Goal: Navigation & Orientation: Find specific page/section

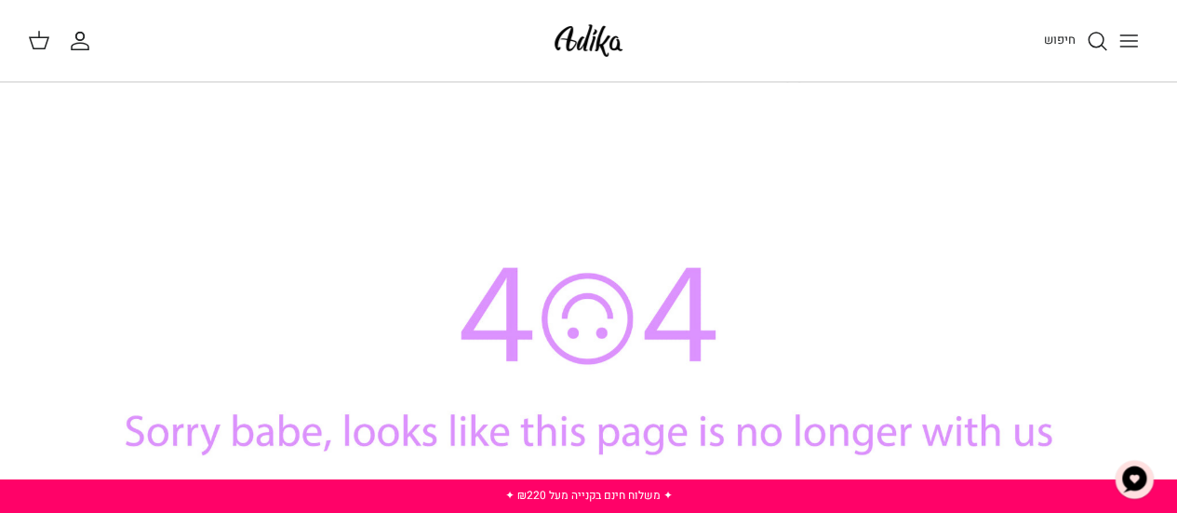
click at [1130, 43] on icon "Toggle menu" at bounding box center [1129, 41] width 22 height 22
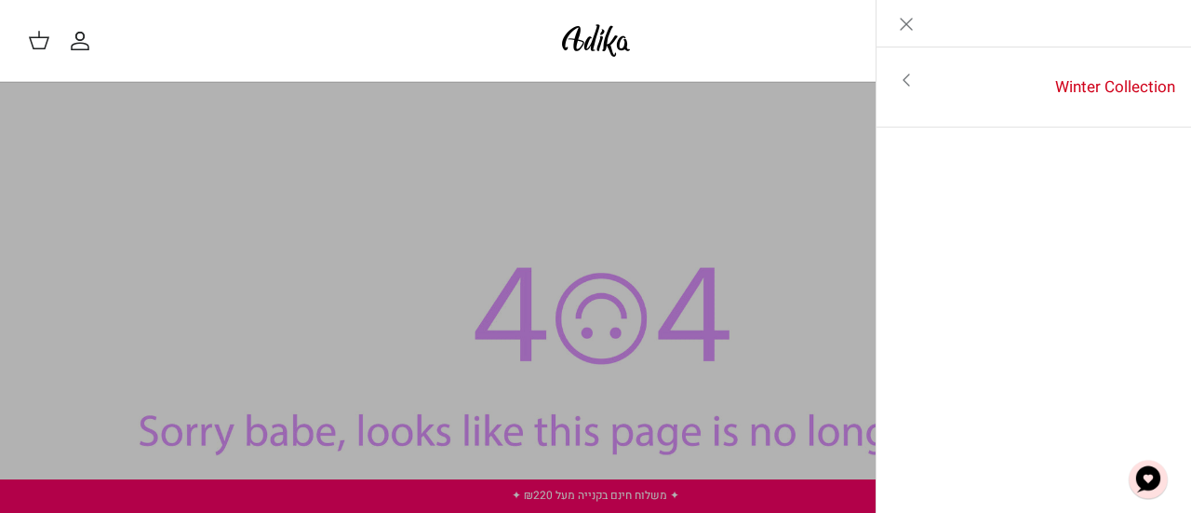
click at [906, 100] on link "Toggle menu" at bounding box center [907, 80] width 60 height 43
click at [1061, 78] on link "לכל הפריטים" at bounding box center [1034, 82] width 297 height 47
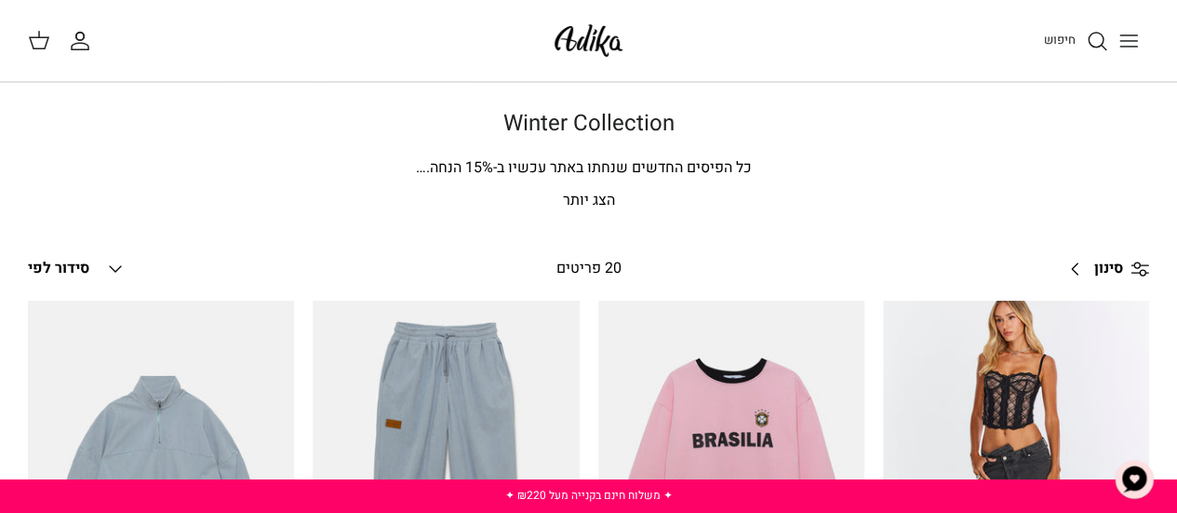
click at [590, 34] on img at bounding box center [588, 41] width 79 height 44
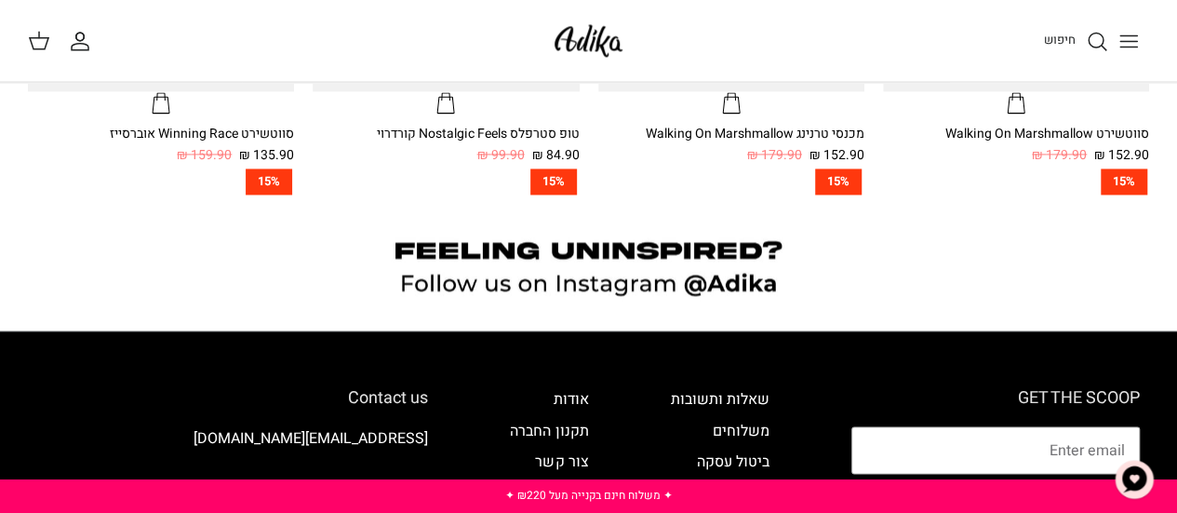
scroll to position [1374, 0]
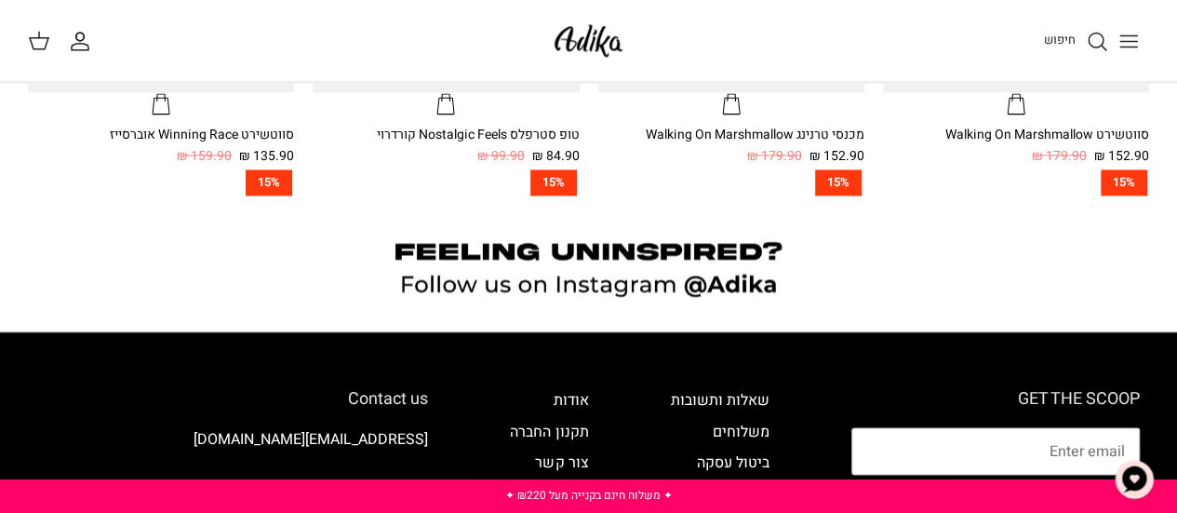
click at [1133, 37] on icon "Toggle menu" at bounding box center [1129, 41] width 22 height 22
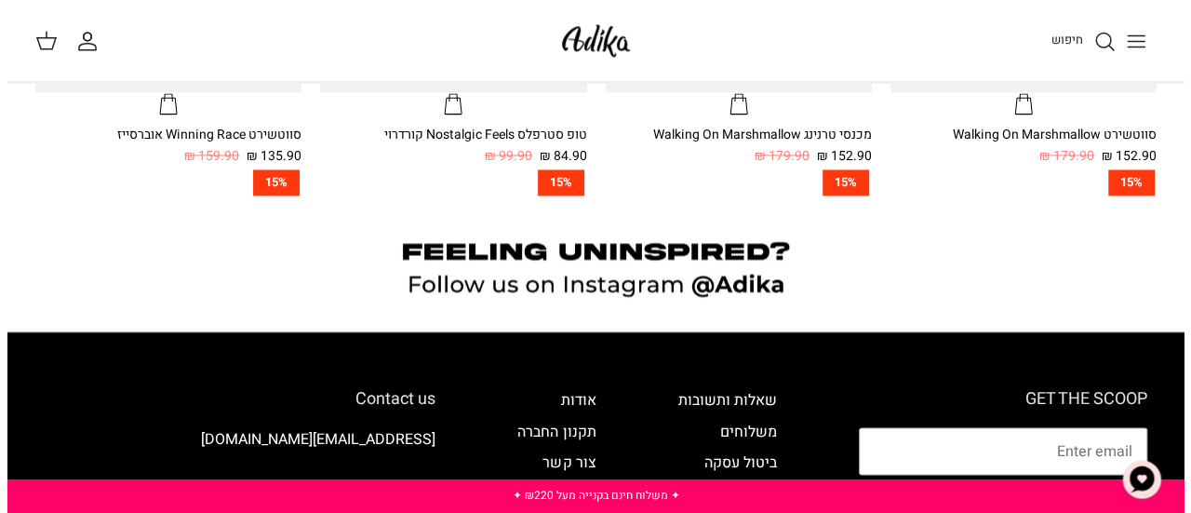
scroll to position [1379, 0]
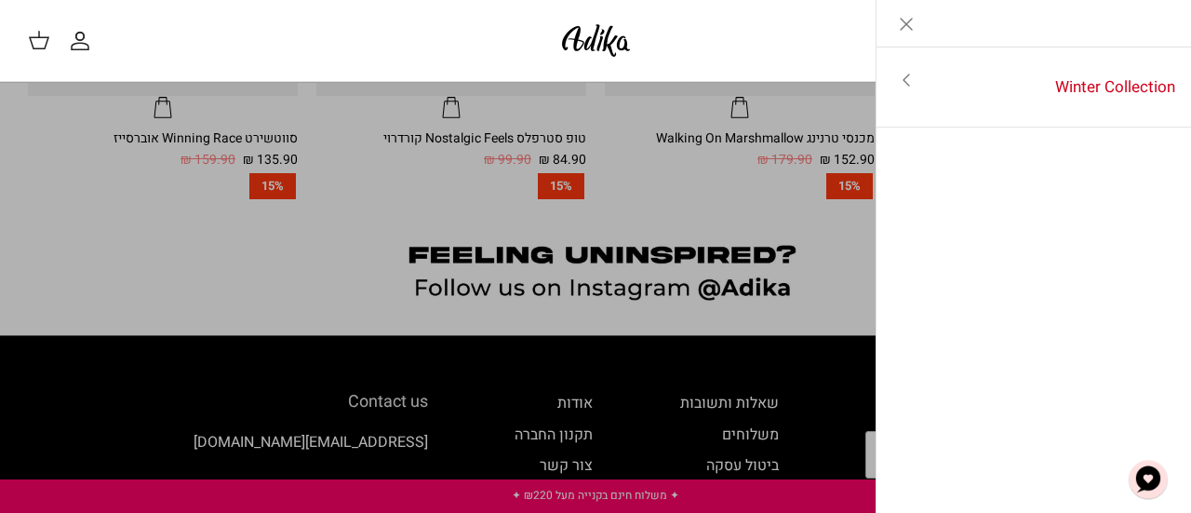
click at [899, 16] on icon "Close" at bounding box center [906, 24] width 22 height 22
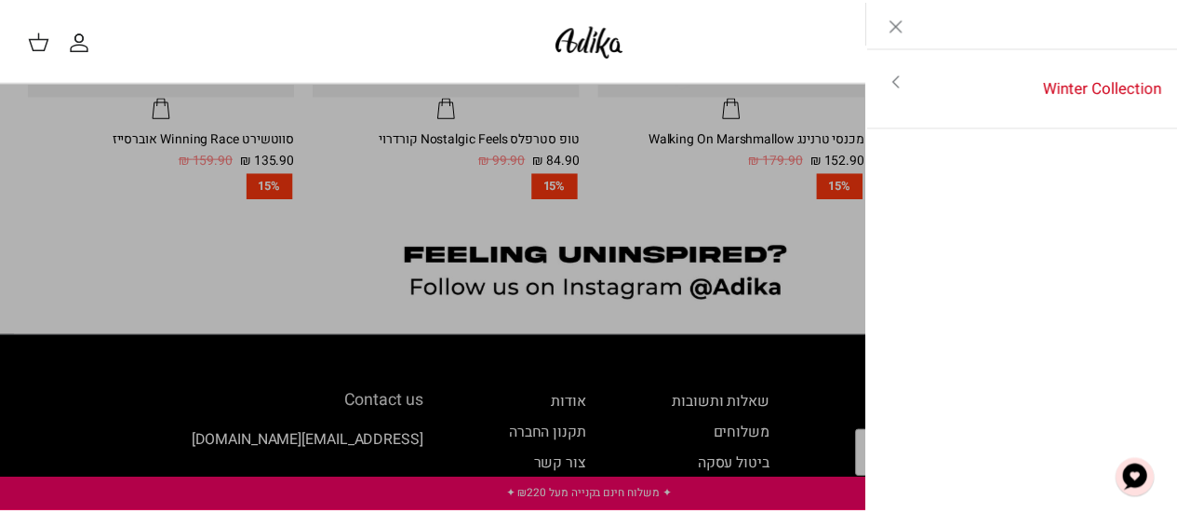
scroll to position [1374, 0]
